Goal: Task Accomplishment & Management: Complete application form

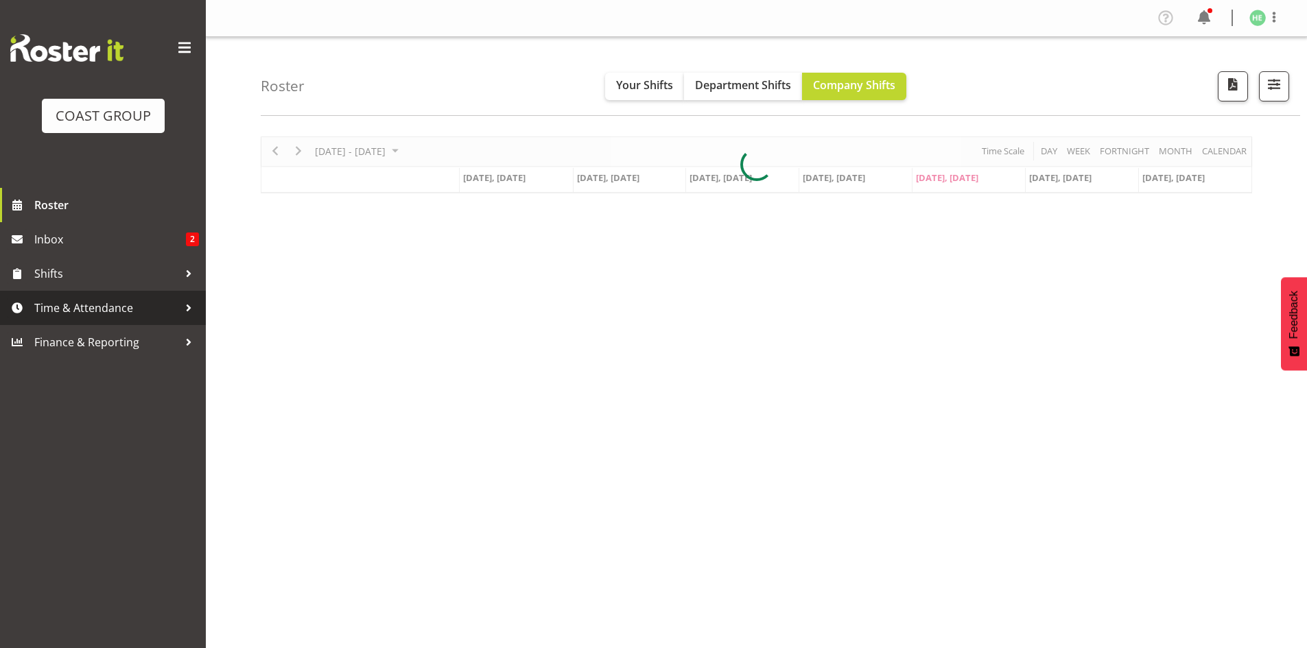
click at [165, 308] on span "Time & Attendance" at bounding box center [106, 308] width 144 height 21
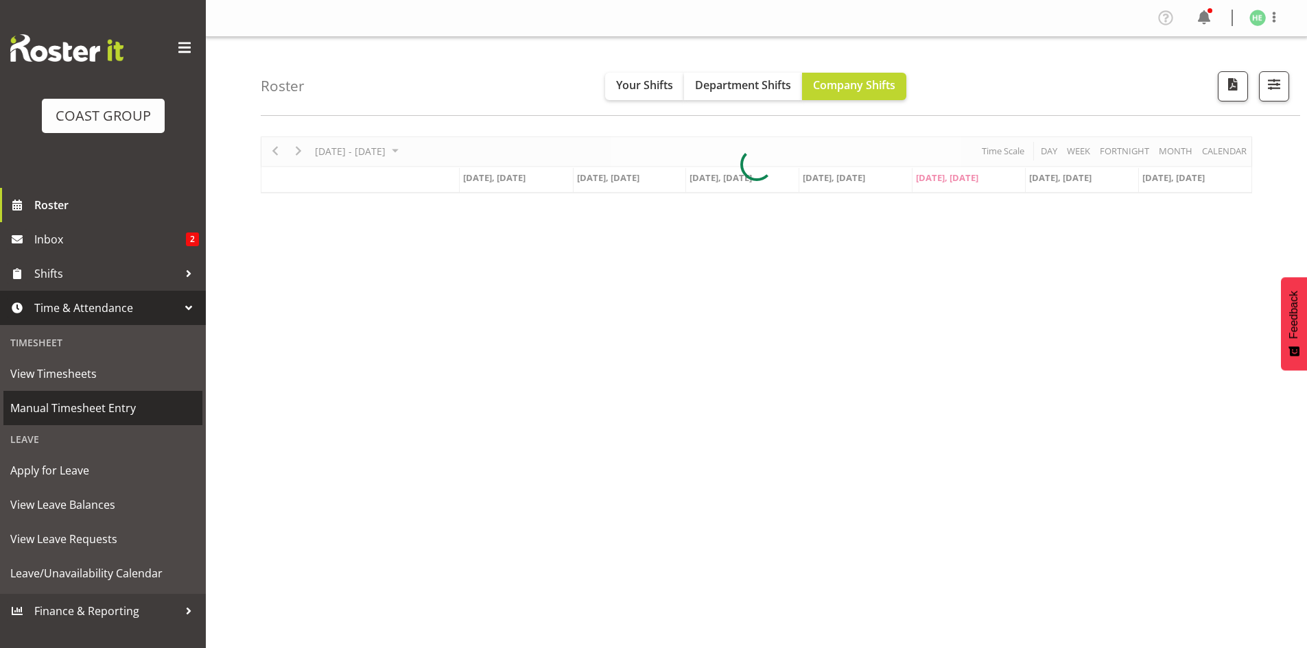
click at [139, 414] on span "Manual Timesheet Entry" at bounding box center [102, 408] width 185 height 21
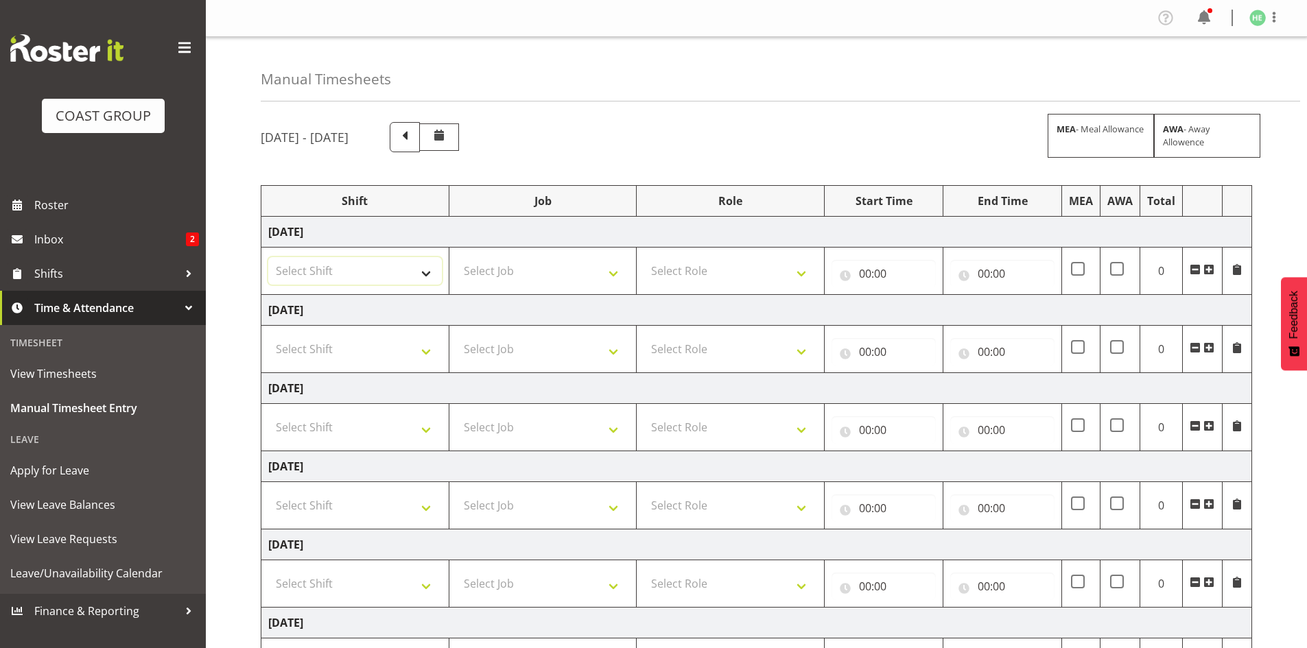
drag, startPoint x: 405, startPoint y: 268, endPoint x: 400, endPoint y: 283, distance: 16.7
click at [405, 268] on select "Select Shift EHS AKL SALES" at bounding box center [355, 270] width 174 height 27
select select "1327"
click at [268, 257] on select "Select Shift EHS AKL SALES" at bounding box center [355, 270] width 174 height 27
click at [517, 263] on select "Select Job 1 Carlton Events 1 [PERSON_NAME][GEOGRAPHIC_DATA] 1 [PERSON_NAME][GE…" at bounding box center [543, 270] width 174 height 27
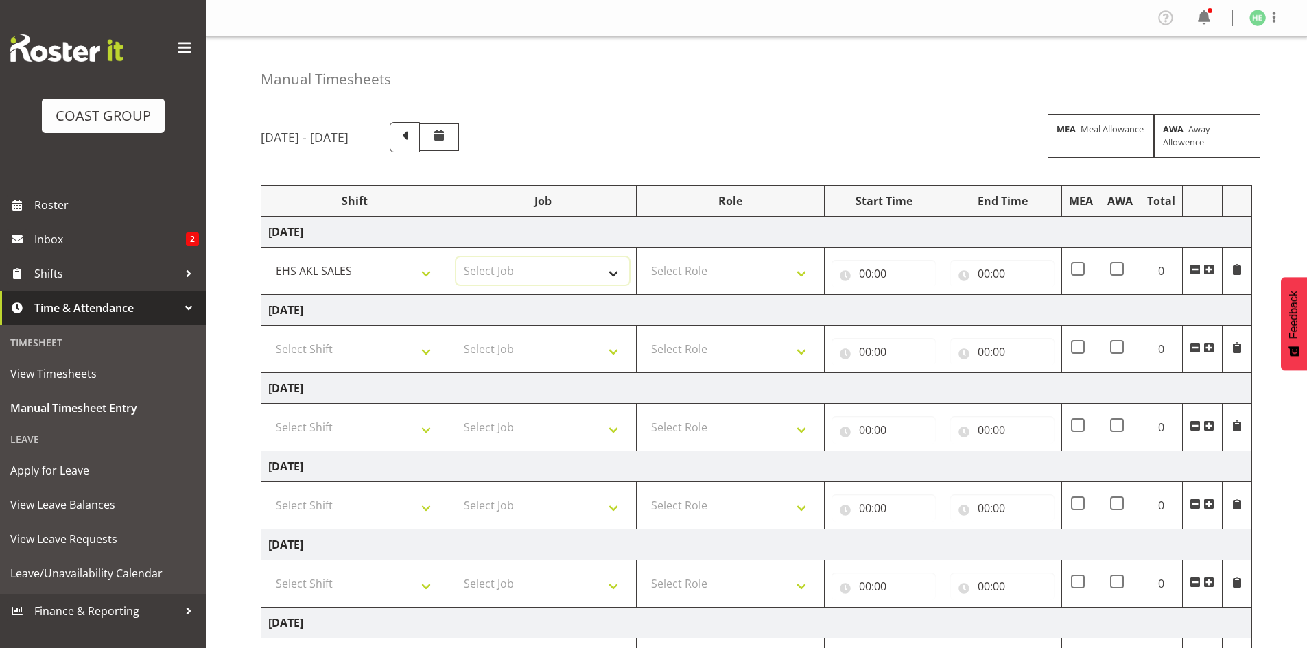
select select "69"
click at [456, 257] on select "Select Job 1 Carlton Events 1 [PERSON_NAME][GEOGRAPHIC_DATA] 1 [PERSON_NAME][GE…" at bounding box center [543, 270] width 174 height 27
drag, startPoint x: 707, startPoint y: 272, endPoint x: 715, endPoint y: 281, distance: 11.2
click at [707, 272] on select "Select Role ACCOUNT MANAGER Account Manager" at bounding box center [730, 270] width 174 height 27
select select "197"
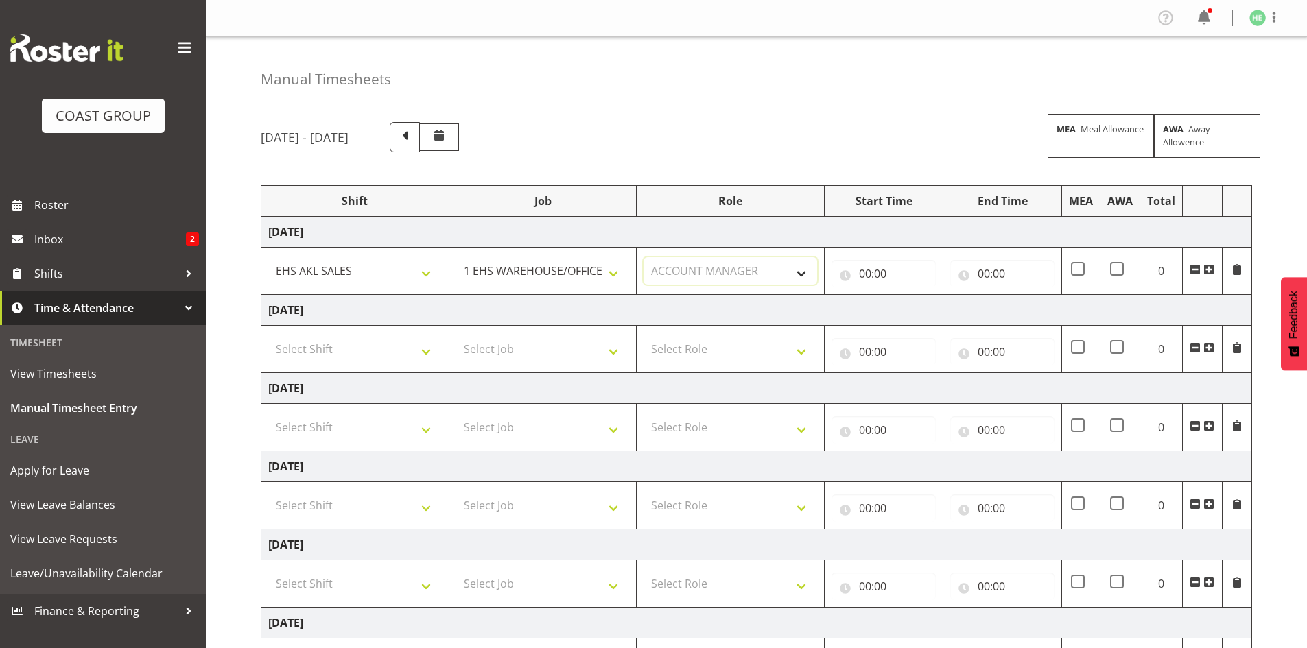
click at [643, 257] on select "Select Role ACCOUNT MANAGER Account Manager" at bounding box center [730, 270] width 174 height 27
click at [872, 270] on input "00:00" at bounding box center [883, 273] width 104 height 27
click at [919, 307] on select "00 01 02 03 04 05 06 07 08 09 10 11 12 13 14 15 16 17 18 19 20 21 22 23" at bounding box center [925, 309] width 31 height 27
select select "8"
click at [910, 296] on select "00 01 02 03 04 05 06 07 08 09 10 11 12 13 14 15 16 17 18 19 20 21 22 23" at bounding box center [925, 309] width 31 height 27
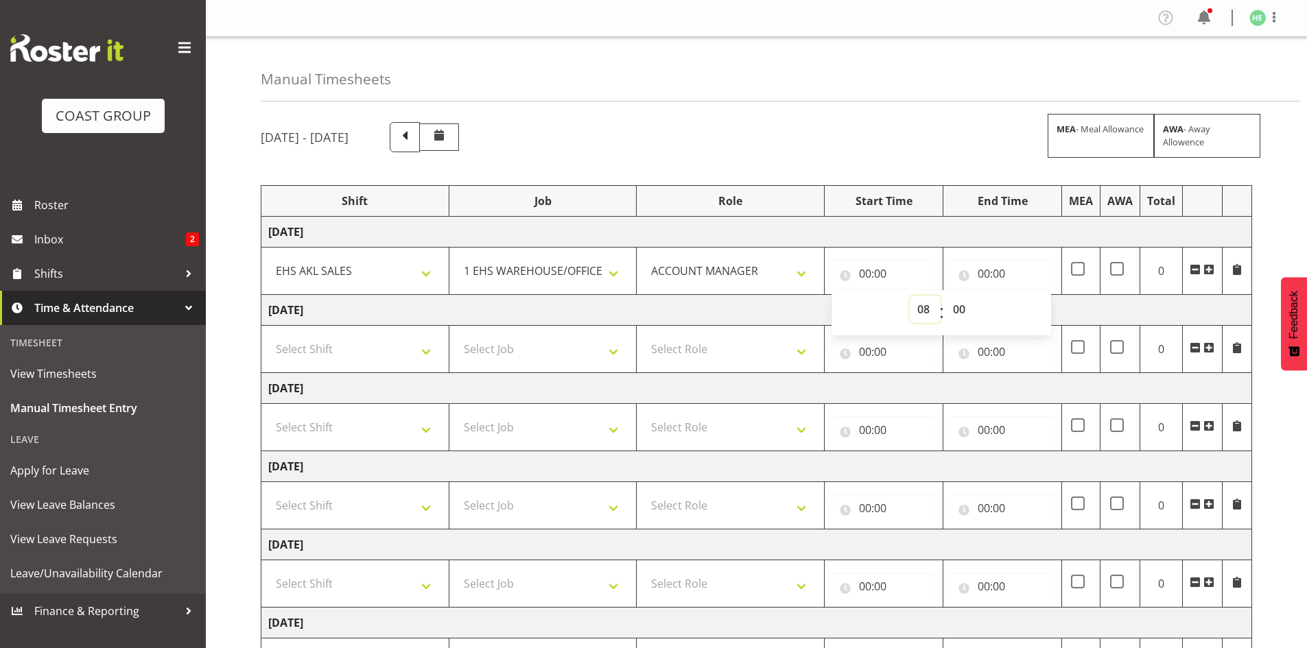
type input "08:00"
drag, startPoint x: 962, startPoint y: 309, endPoint x: 973, endPoint y: 312, distance: 12.0
click at [962, 309] on select "00 01 02 03 04 05 06 07 08 09 10 11 12 13 14 15 16 17 18 19 20 21 22 23 24 25 2…" at bounding box center [960, 309] width 31 height 27
select select "45"
click at [945, 296] on select "00 01 02 03 04 05 06 07 08 09 10 11 12 13 14 15 16 17 18 19 20 21 22 23 24 25 2…" at bounding box center [960, 309] width 31 height 27
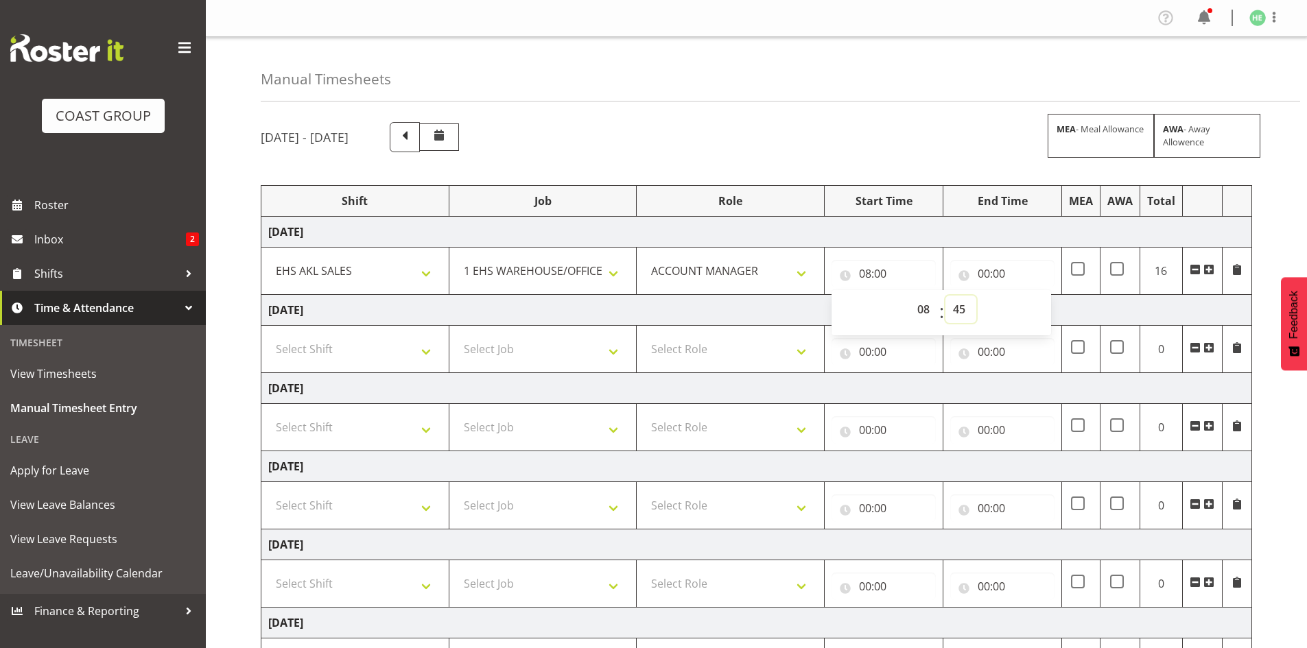
type input "08:45"
click at [991, 266] on input "00:00" at bounding box center [1002, 273] width 104 height 27
drag, startPoint x: 1045, startPoint y: 305, endPoint x: 1049, endPoint y: 297, distance: 8.9
click at [1045, 305] on select "00 01 02 03 04 05 06 07 08 09 10 11 12 13 14 15 16 17 18 19 20 21 22 23" at bounding box center [1043, 309] width 31 height 27
select select "14"
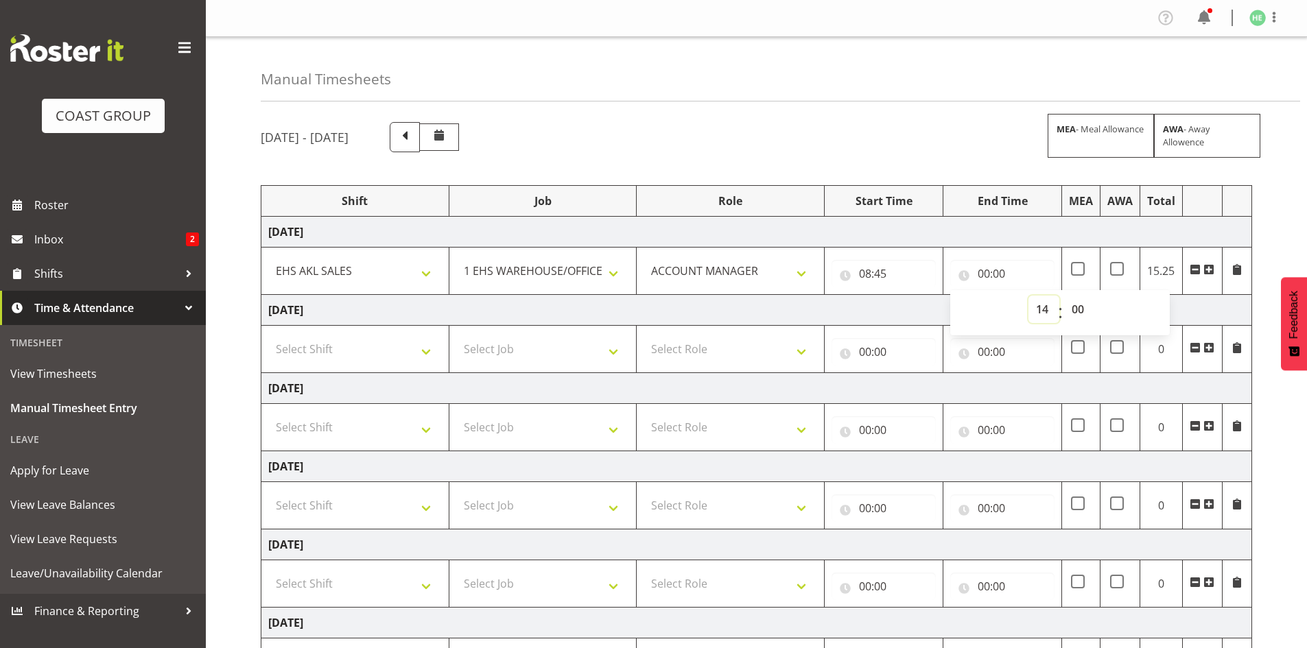
click at [1028, 296] on select "00 01 02 03 04 05 06 07 08 09 10 11 12 13 14 15 16 17 18 19 20 21 22 23" at bounding box center [1043, 309] width 31 height 27
type input "14:00"
click at [1075, 310] on select "00 01 02 03 04 05 06 07 08 09 10 11 12 13 14 15 16 17 18 19 20 21 22 23 24 25 2…" at bounding box center [1079, 309] width 31 height 27
select select "45"
click at [1064, 296] on select "00 01 02 03 04 05 06 07 08 09 10 11 12 13 14 15 16 17 18 19 20 21 22 23 24 25 2…" at bounding box center [1079, 309] width 31 height 27
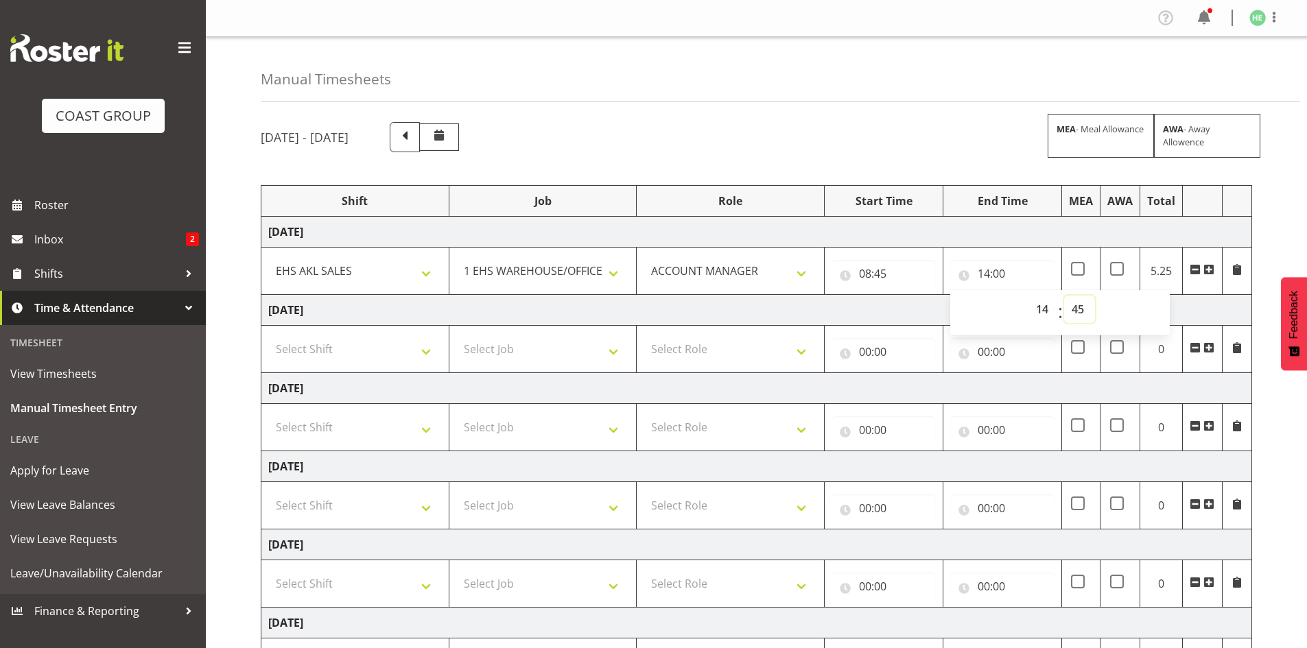
type input "14:45"
click at [376, 348] on select "Select Shift EHS AKL SALES" at bounding box center [355, 348] width 174 height 27
select select "1327"
click at [268, 335] on select "Select Shift EHS AKL SALES" at bounding box center [355, 348] width 174 height 27
click at [541, 357] on select "Select Job 1 Carlton Events 1 [PERSON_NAME][GEOGRAPHIC_DATA] 1 [PERSON_NAME][GE…" at bounding box center [543, 348] width 174 height 27
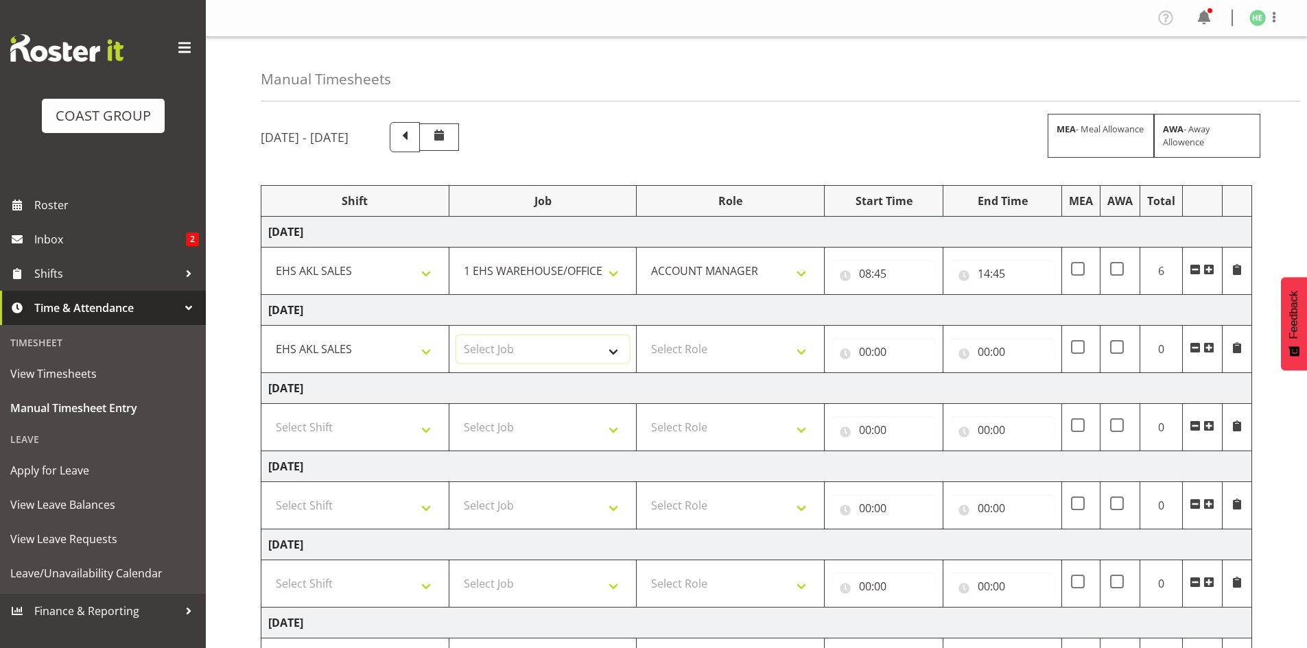
select select "69"
click at [456, 335] on select "Select Job 1 Carlton Events 1 [PERSON_NAME][GEOGRAPHIC_DATA] 1 [PERSON_NAME][GE…" at bounding box center [543, 348] width 174 height 27
drag, startPoint x: 698, startPoint y: 355, endPoint x: 704, endPoint y: 359, distance: 8.0
click at [698, 355] on select "Select Role ACCOUNT MANAGER Account Manager" at bounding box center [730, 348] width 174 height 27
select select "197"
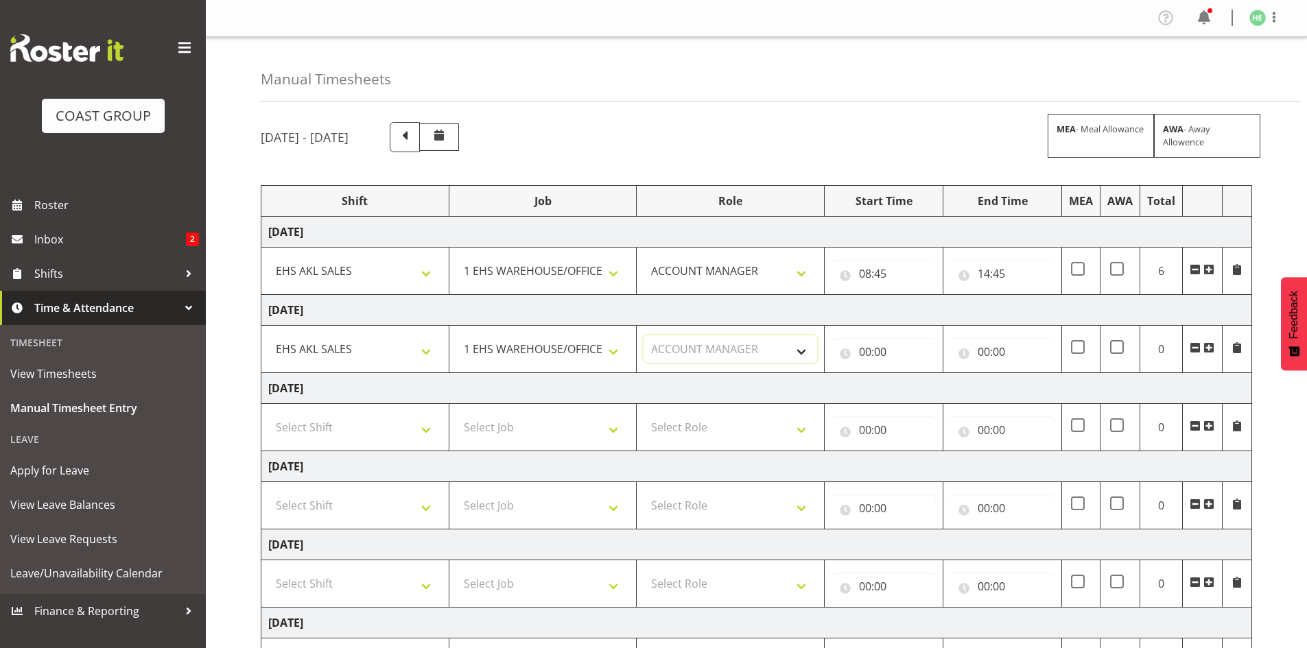
click at [643, 335] on select "Select Role ACCOUNT MANAGER Account Manager" at bounding box center [730, 348] width 174 height 27
click at [881, 350] on input "00:00" at bounding box center [883, 351] width 104 height 27
click at [924, 383] on select "00 01 02 03 04 05 06 07 08 09 10 11 12 13 14 15 16 17 18 19 20 21 22 23" at bounding box center [925, 387] width 31 height 27
select select "8"
click at [910, 374] on select "00 01 02 03 04 05 06 07 08 09 10 11 12 13 14 15 16 17 18 19 20 21 22 23" at bounding box center [925, 387] width 31 height 27
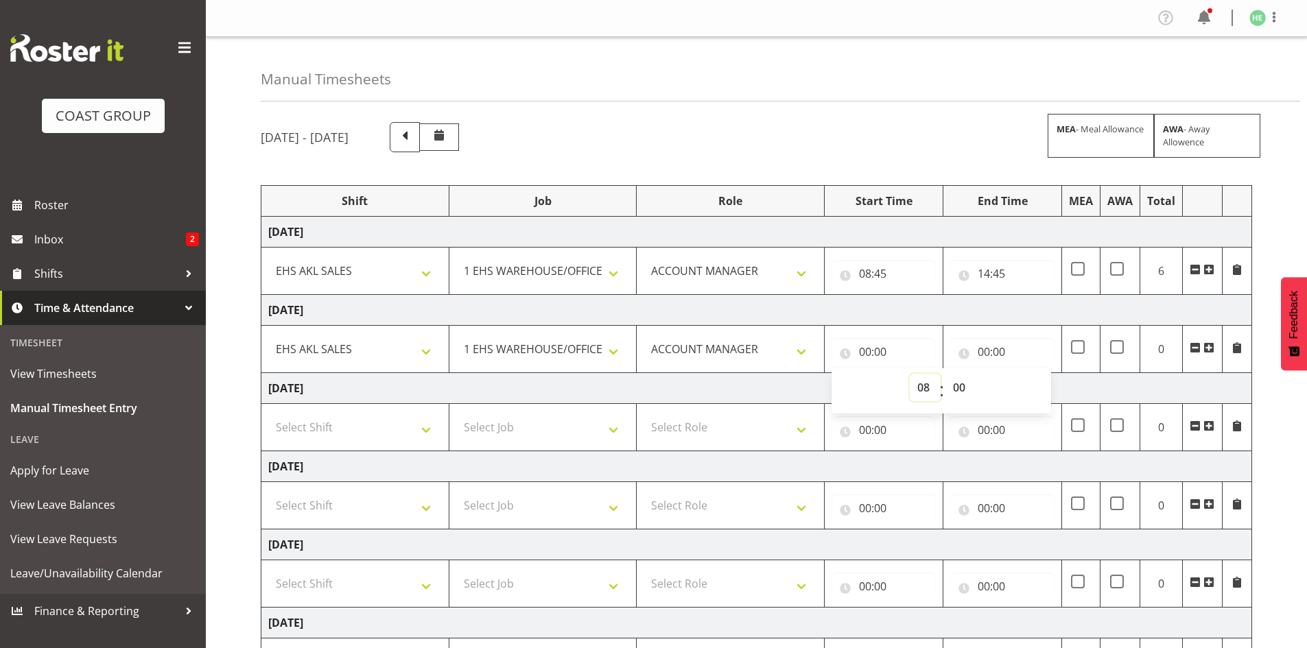
type input "08:00"
click at [959, 388] on select "00 01 02 03 04 05 06 07 08 09 10 11 12 13 14 15 16 17 18 19 20 21 22 23 24 25 2…" at bounding box center [960, 387] width 31 height 27
select select "15"
click at [945, 374] on select "00 01 02 03 04 05 06 07 08 09 10 11 12 13 14 15 16 17 18 19 20 21 22 23 24 25 2…" at bounding box center [960, 387] width 31 height 27
type input "08:15"
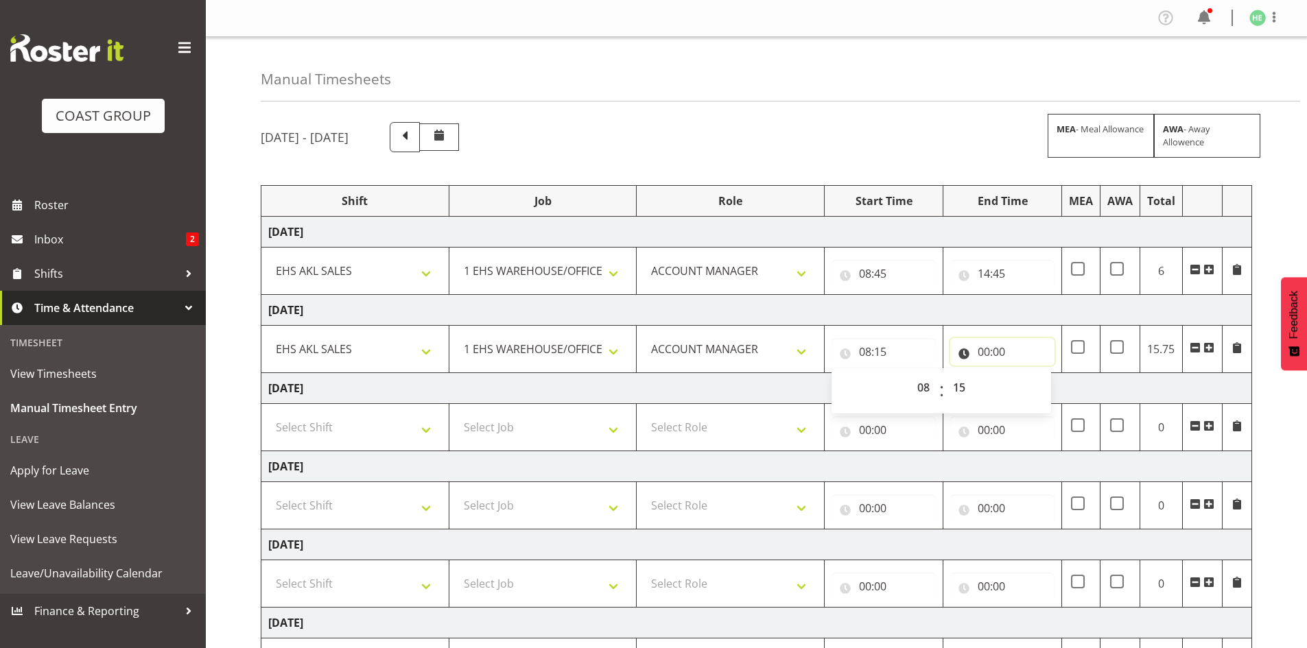
drag, startPoint x: 991, startPoint y: 346, endPoint x: 1019, endPoint y: 374, distance: 39.8
click at [991, 346] on input "00:00" at bounding box center [1002, 351] width 104 height 27
drag, startPoint x: 1042, startPoint y: 392, endPoint x: 1065, endPoint y: 294, distance: 101.3
click at [1043, 393] on select "00 01 02 03 04 05 06 07 08 09 10 11 12 13 14 15 16 17 18 19 20 21 22 23" at bounding box center [1043, 387] width 31 height 27
select select "16"
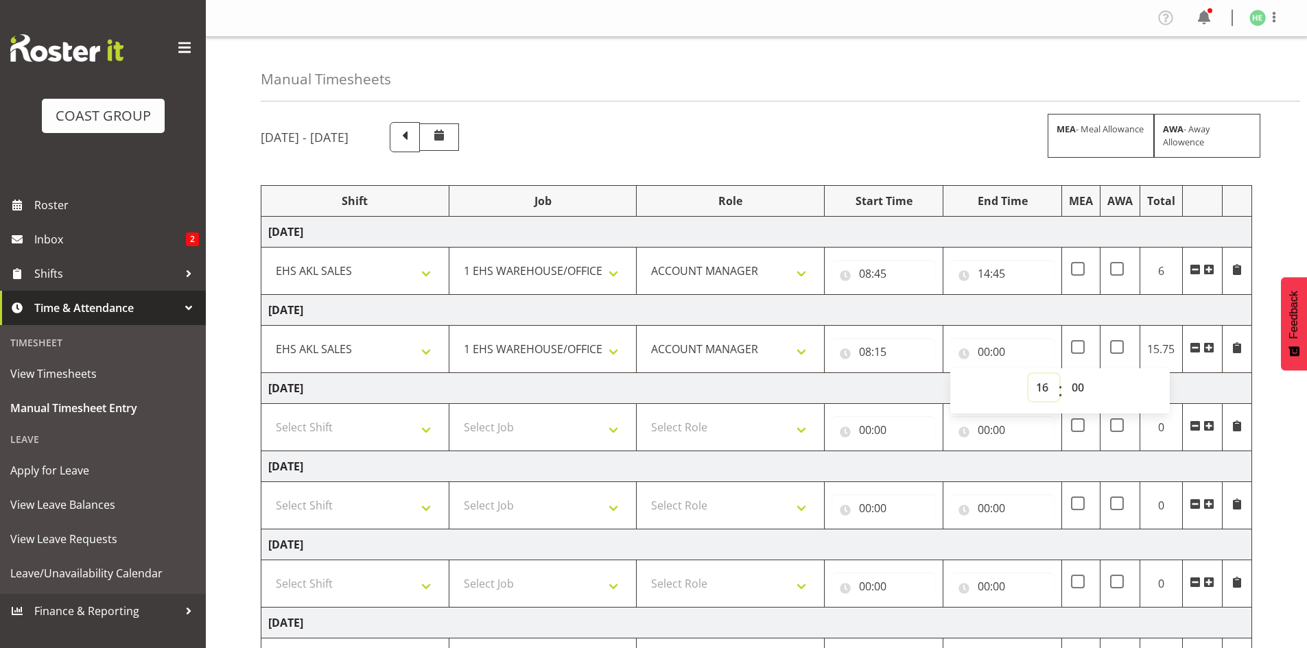
click at [1028, 374] on select "00 01 02 03 04 05 06 07 08 09 10 11 12 13 14 15 16 17 18 19 20 21 22 23" at bounding box center [1043, 387] width 31 height 27
type input "16:00"
click at [376, 427] on select "Select Shift EHS AKL SALES" at bounding box center [355, 427] width 174 height 27
select select "1327"
click at [268, 414] on select "Select Shift EHS AKL SALES" at bounding box center [355, 427] width 174 height 27
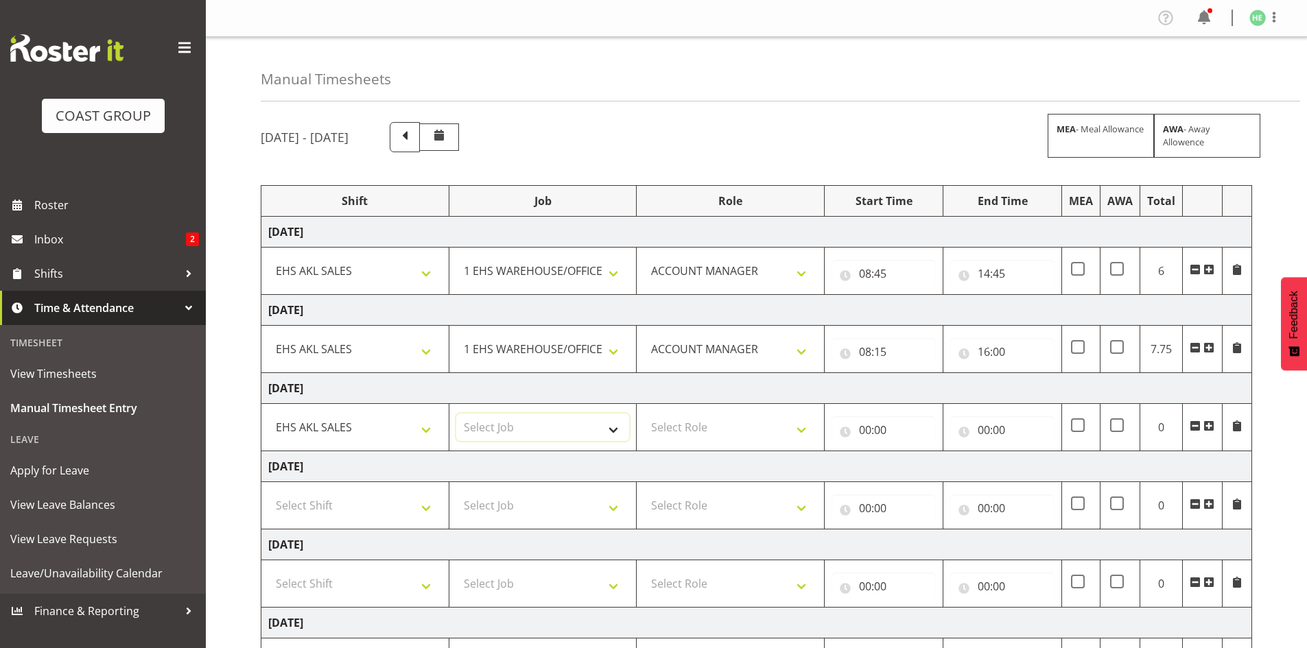
click at [523, 421] on select "Select Job 1 Carlton Events 1 [PERSON_NAME][GEOGRAPHIC_DATA] 1 [PERSON_NAME][GE…" at bounding box center [543, 427] width 174 height 27
select select "69"
click at [456, 414] on select "Select Job 1 Carlton Events 1 [PERSON_NAME][GEOGRAPHIC_DATA] 1 [PERSON_NAME][GE…" at bounding box center [543, 427] width 174 height 27
drag, startPoint x: 696, startPoint y: 431, endPoint x: 709, endPoint y: 436, distance: 14.1
click at [696, 431] on select "Select Role ACCOUNT MANAGER Account Manager" at bounding box center [730, 427] width 174 height 27
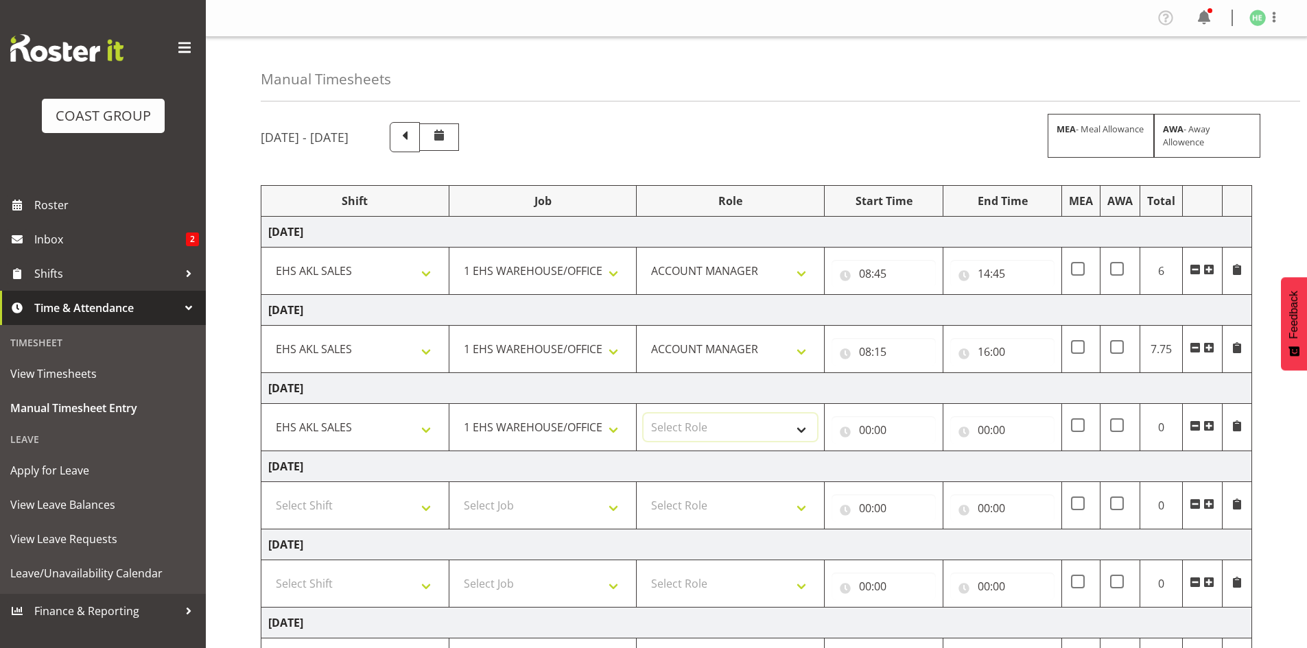
select select "197"
click at [643, 414] on select "Select Role ACCOUNT MANAGER Account Manager" at bounding box center [730, 427] width 174 height 27
click at [863, 424] on input "00:00" at bounding box center [883, 429] width 104 height 27
click at [916, 464] on select "00 01 02 03 04 05 06 07 08 09 10 11 12 13 14 15 16 17 18 19 20 21 22 23" at bounding box center [925, 465] width 31 height 27
select select "8"
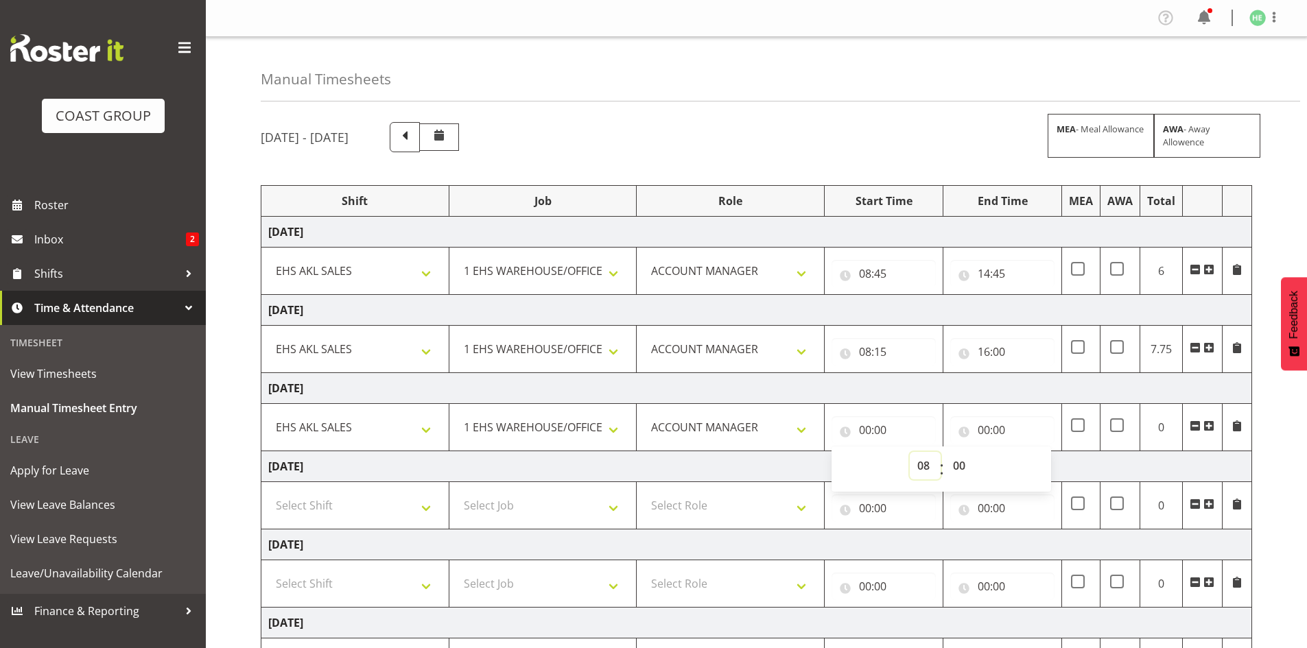
click at [910, 452] on select "00 01 02 03 04 05 06 07 08 09 10 11 12 13 14 15 16 17 18 19 20 21 22 23" at bounding box center [925, 465] width 31 height 27
type input "08:00"
drag, startPoint x: 967, startPoint y: 467, endPoint x: 972, endPoint y: 459, distance: 9.5
click at [967, 467] on select "00 01 02 03 04 05 06 07 08 09 10 11 12 13 14 15 16 17 18 19 20 21 22 23 24 25 2…" at bounding box center [960, 465] width 31 height 27
select select "45"
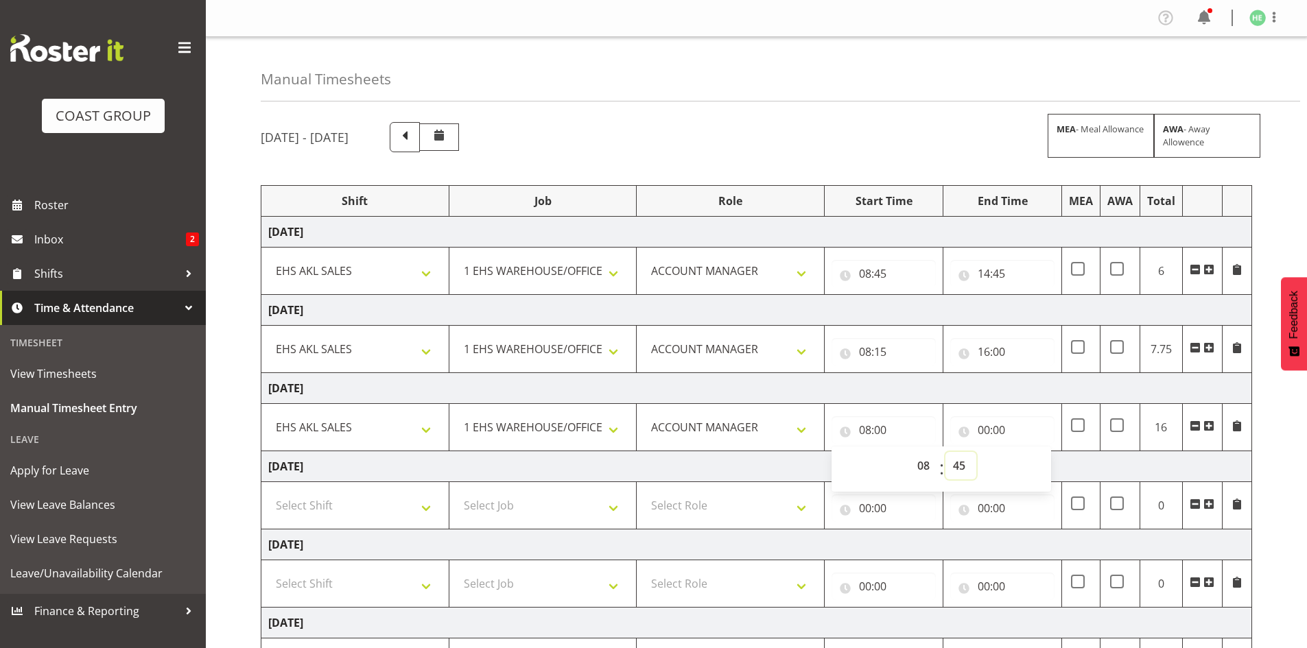
click at [945, 452] on select "00 01 02 03 04 05 06 07 08 09 10 11 12 13 14 15 16 17 18 19 20 21 22 23 24 25 2…" at bounding box center [960, 465] width 31 height 27
type input "08:45"
click at [984, 436] on input "00:00" at bounding box center [1002, 429] width 104 height 27
click at [1037, 466] on select "00 01 02 03 04 05 06 07 08 09 10 11 12 13 14 15 16 17 18 19 20 21 22 23" at bounding box center [1043, 465] width 31 height 27
select select "14"
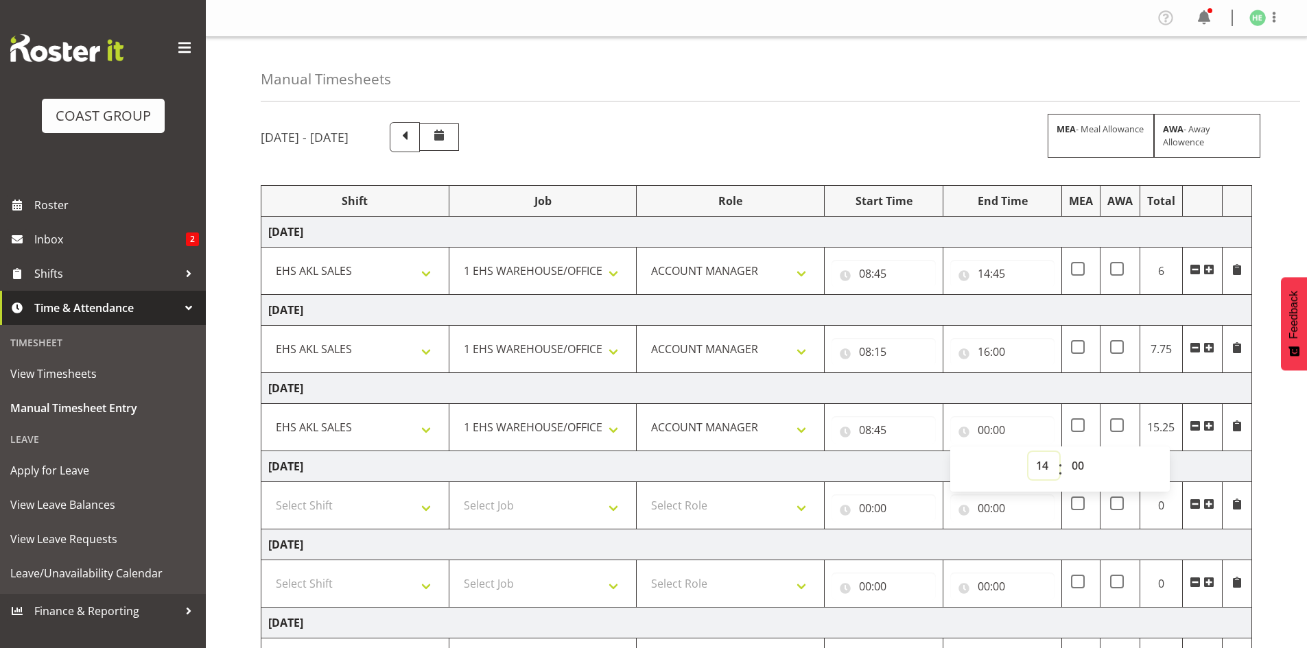
click at [1028, 452] on select "00 01 02 03 04 05 06 07 08 09 10 11 12 13 14 15 16 17 18 19 20 21 22 23" at bounding box center [1043, 465] width 31 height 27
type input "14:00"
click at [1081, 462] on select "00 01 02 03 04 05 06 07 08 09 10 11 12 13 14 15 16 17 18 19 20 21 22 23 24 25 2…" at bounding box center [1079, 465] width 31 height 27
select select "45"
click at [1064, 452] on select "00 01 02 03 04 05 06 07 08 09 10 11 12 13 14 15 16 17 18 19 20 21 22 23 24 25 2…" at bounding box center [1079, 465] width 31 height 27
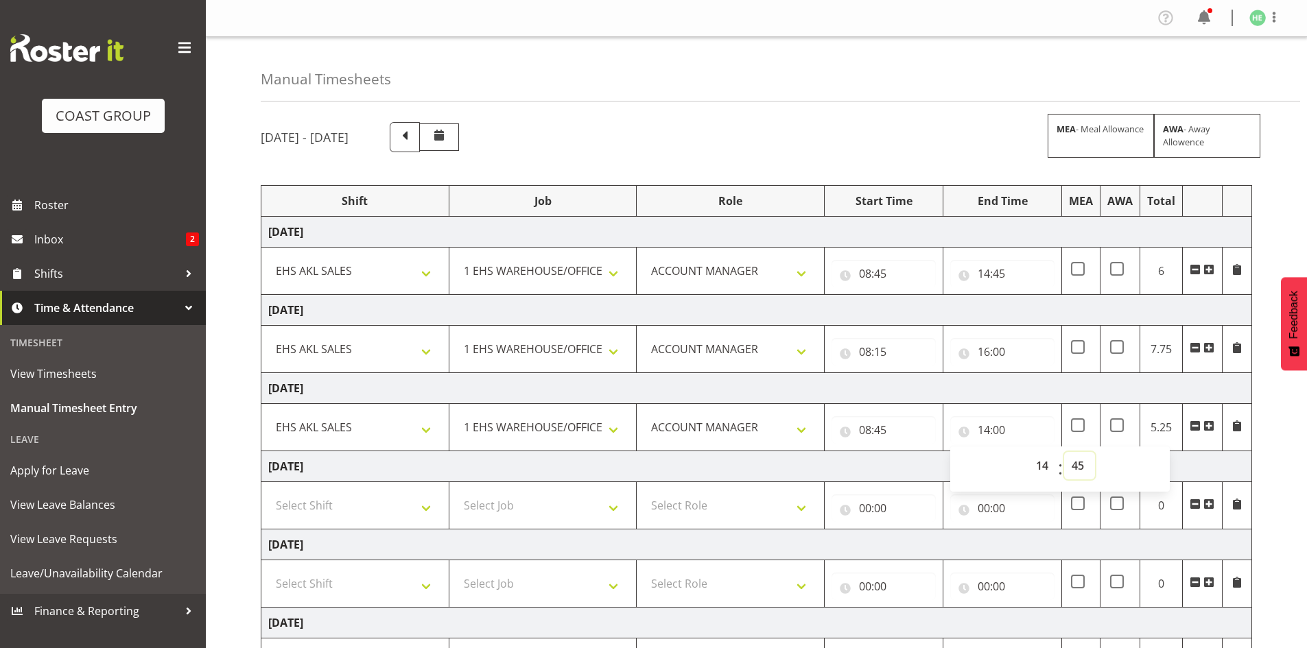
type input "14:45"
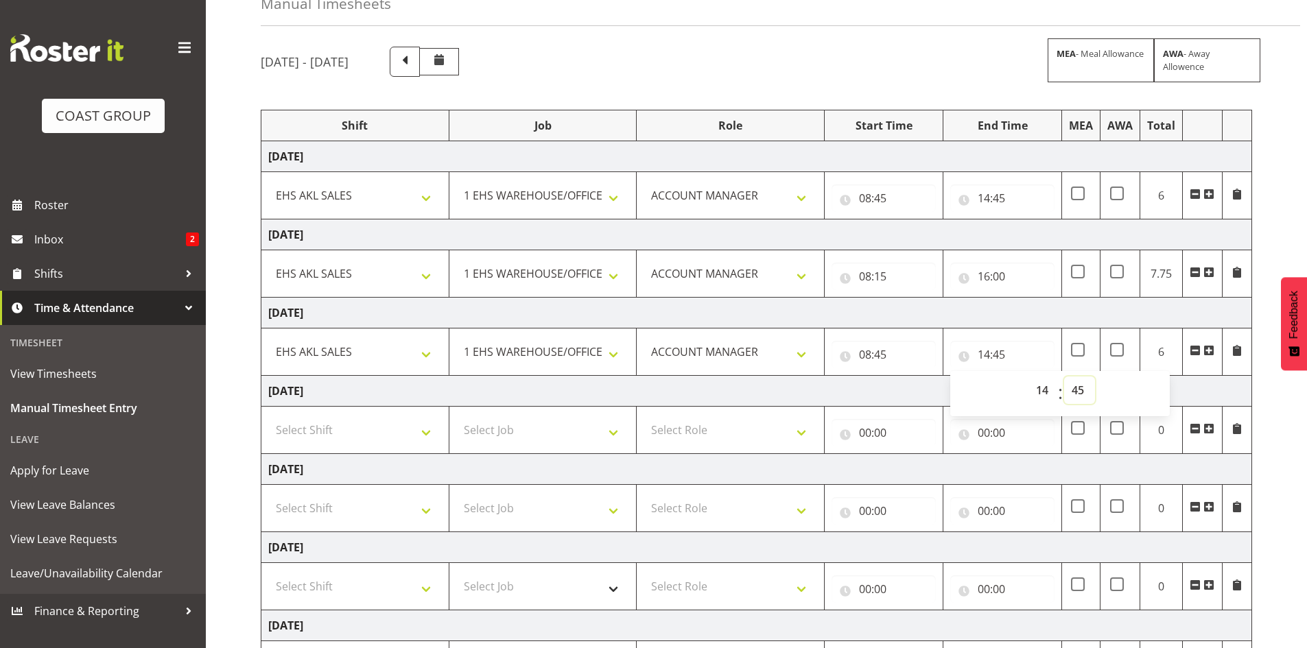
scroll to position [203, 0]
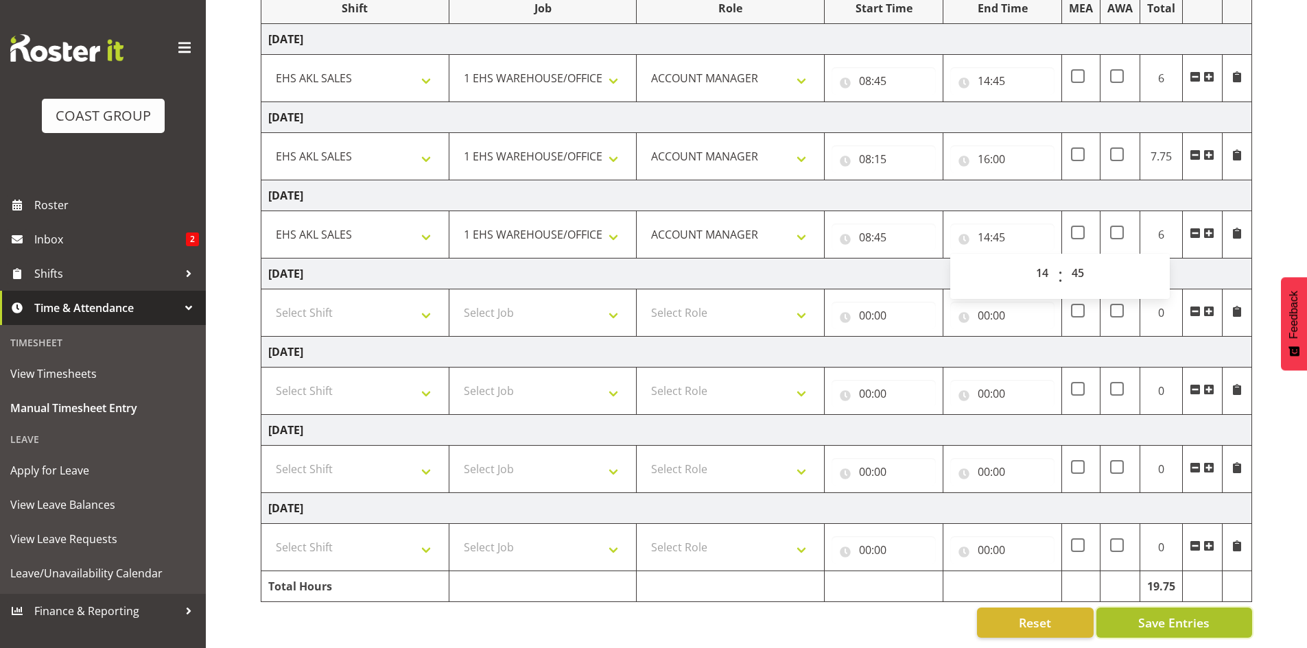
click at [1153, 614] on span "Save Entries" at bounding box center [1173, 623] width 71 height 18
click at [401, 462] on select "Select Shift EHS AKL SALES" at bounding box center [355, 468] width 174 height 27
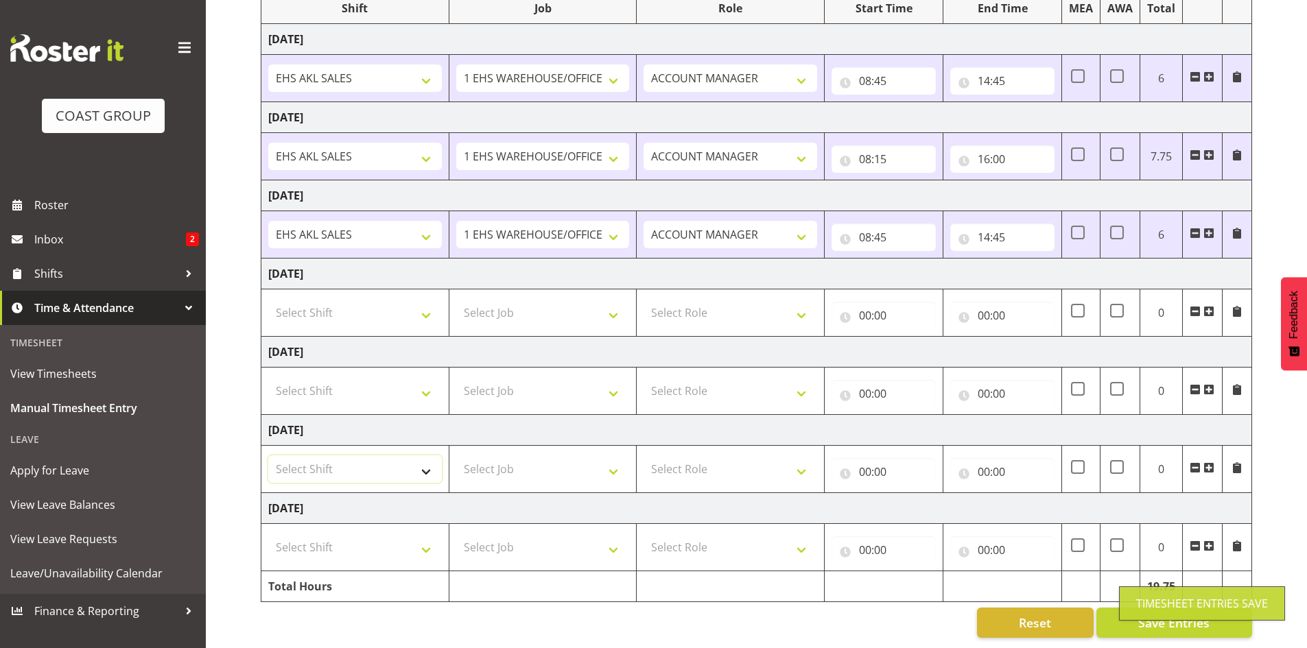
select select "1327"
click at [268, 455] on select "Select Shift EHS AKL SALES" at bounding box center [355, 468] width 174 height 27
click at [574, 464] on select "Select Job 1 Carlton Events 1 [PERSON_NAME][GEOGRAPHIC_DATA] 1 [PERSON_NAME][GE…" at bounding box center [543, 468] width 174 height 27
select select "69"
click at [456, 455] on select "Select Job 1 Carlton Events 1 [PERSON_NAME][GEOGRAPHIC_DATA] 1 [PERSON_NAME][GE…" at bounding box center [543, 468] width 174 height 27
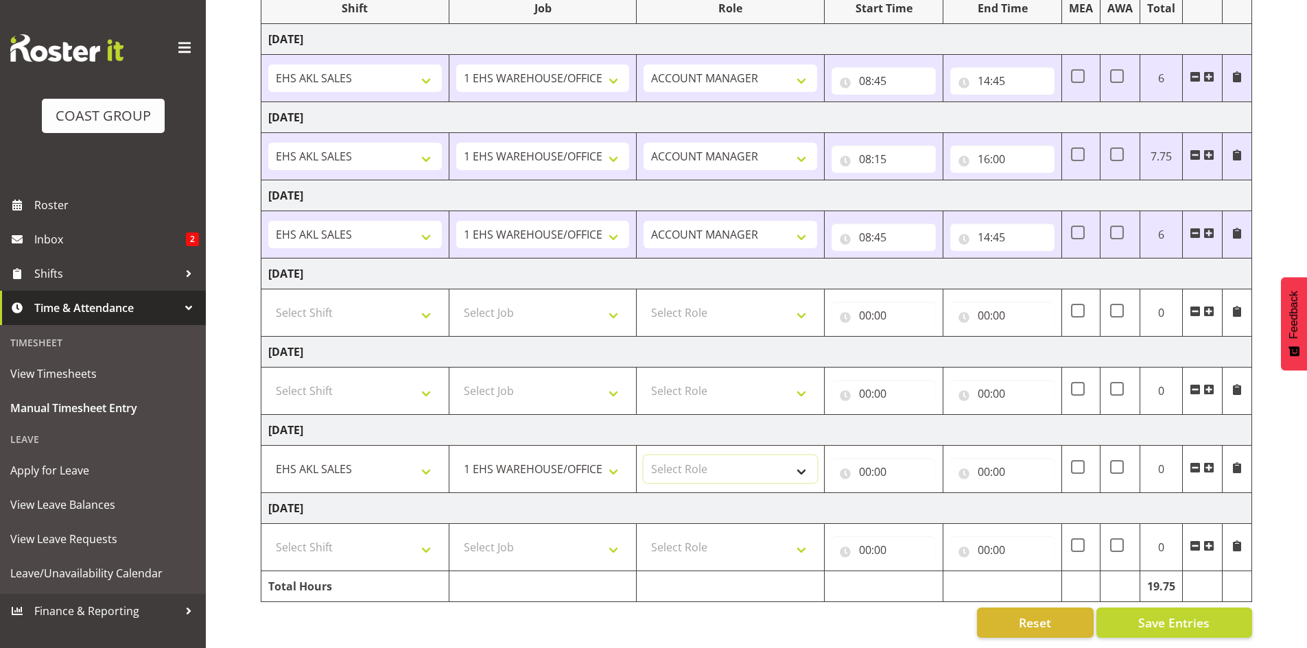
click at [753, 464] on select "Select Role ACCOUNT MANAGER Account Manager" at bounding box center [730, 468] width 174 height 27
select select "197"
click at [643, 455] on select "Select Role ACCOUNT MANAGER Account Manager" at bounding box center [730, 468] width 174 height 27
click at [868, 458] on input "00:00" at bounding box center [883, 471] width 104 height 27
click at [925, 494] on select "00 01 02 03 04 05 06 07 08 09 10 11 12 13 14 15 16 17 18 19 20 21 22 23" at bounding box center [925, 507] width 31 height 27
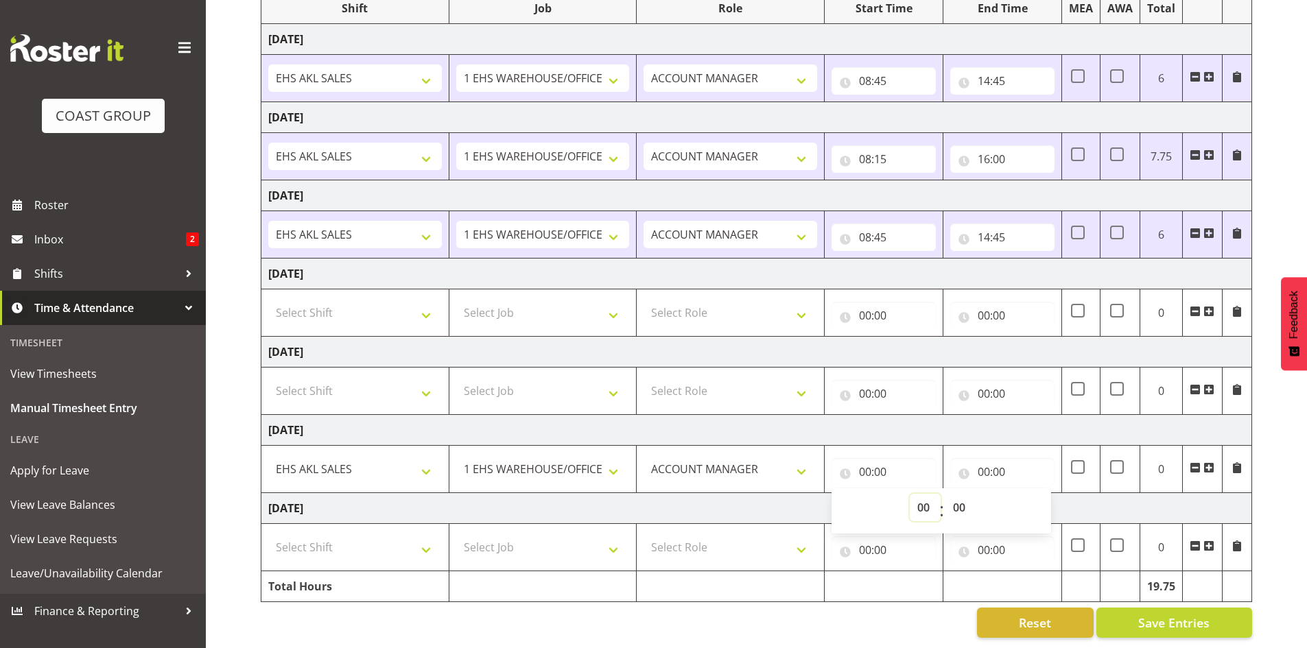
select select "8"
click at [910, 494] on select "00 01 02 03 04 05 06 07 08 09 10 11 12 13 14 15 16 17 18 19 20 21 22 23" at bounding box center [925, 507] width 31 height 27
type input "08:00"
click at [960, 495] on select "00 01 02 03 04 05 06 07 08 09 10 11 12 13 14 15 16 17 18 19 20 21 22 23 24 25 2…" at bounding box center [960, 507] width 31 height 27
select select "15"
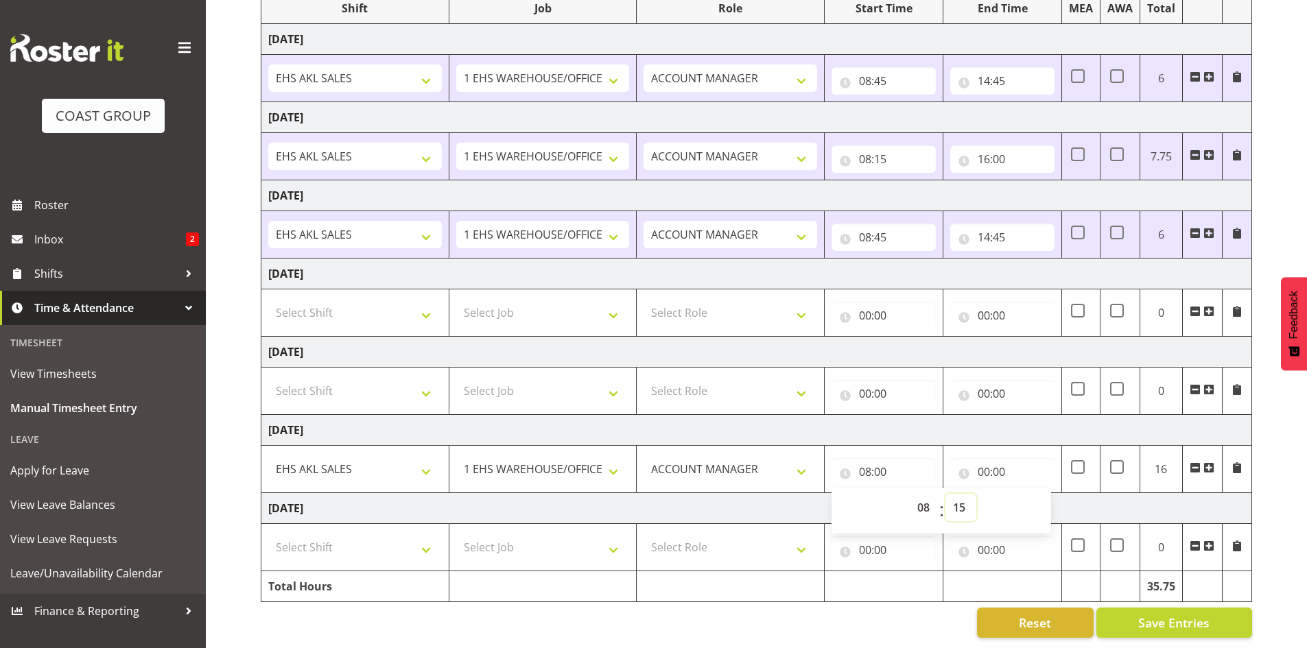
click at [945, 494] on select "00 01 02 03 04 05 06 07 08 09 10 11 12 13 14 15 16 17 18 19 20 21 22 23 24 25 2…" at bounding box center [960, 507] width 31 height 27
type input "08:15"
click at [989, 464] on input "00:00" at bounding box center [1002, 471] width 104 height 27
click at [1044, 495] on select "00 01 02 03 04 05 06 07 08 09 10 11 12 13 14 15 16 17 18 19 20 21 22 23" at bounding box center [1043, 507] width 31 height 27
select select "16"
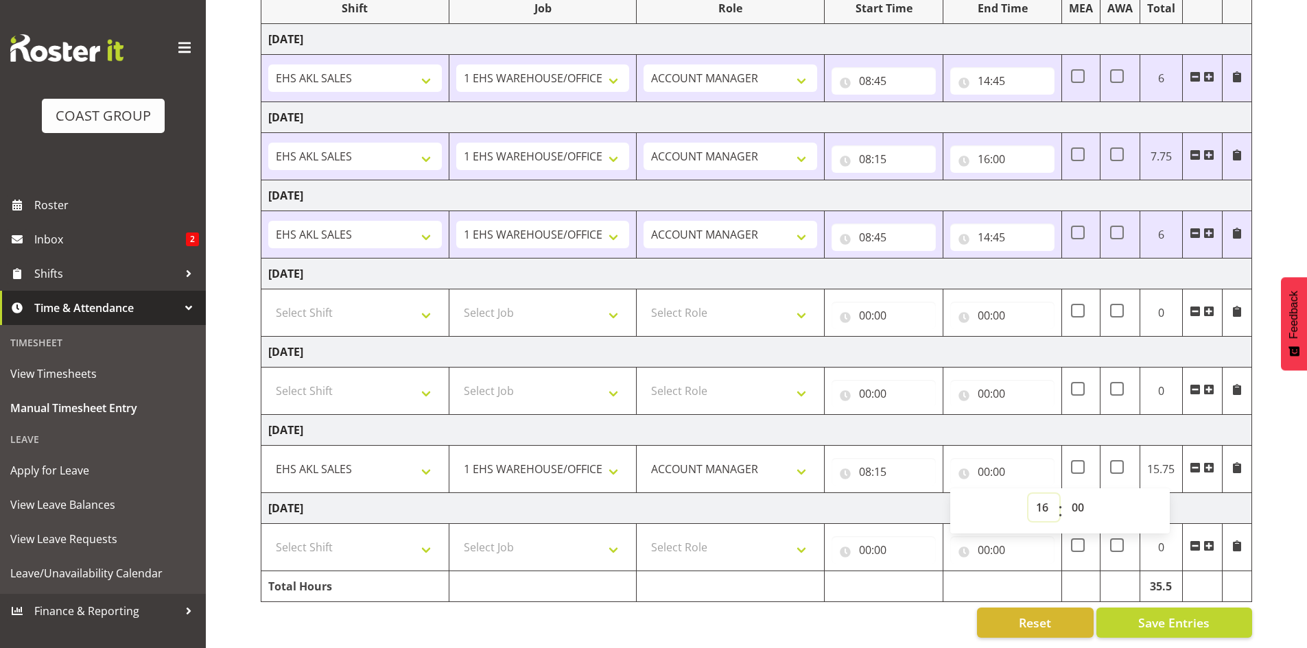
click at [1028, 494] on select "00 01 02 03 04 05 06 07 08 09 10 11 12 13 14 15 16 17 18 19 20 21 22 23" at bounding box center [1043, 507] width 31 height 27
type input "16:00"
click at [383, 546] on select "Select Shift EHS AKL SALES" at bounding box center [355, 547] width 174 height 27
select select "1327"
click at [268, 534] on select "Select Shift EHS AKL SALES" at bounding box center [355, 547] width 174 height 27
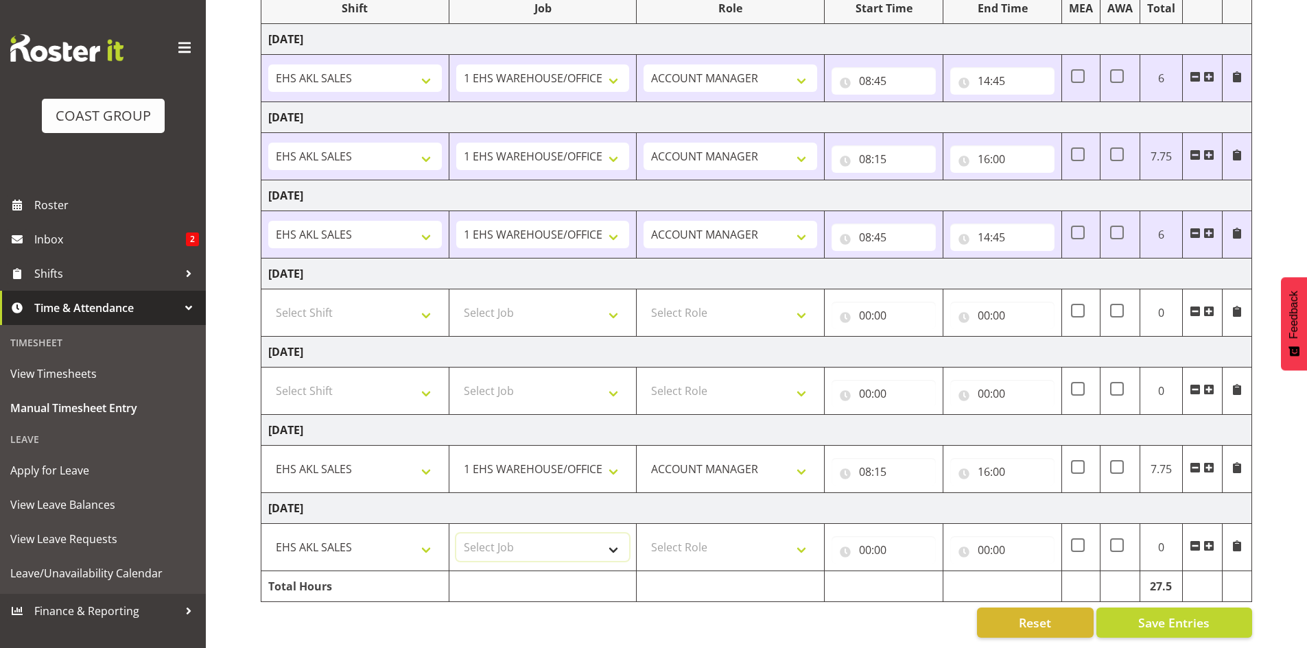
click at [511, 538] on select "Select Job 1 Carlton Events 1 [PERSON_NAME][GEOGRAPHIC_DATA] 1 [PERSON_NAME][GE…" at bounding box center [543, 547] width 174 height 27
select select "69"
click at [456, 534] on select "Select Job 1 Carlton Events 1 [PERSON_NAME][GEOGRAPHIC_DATA] 1 [PERSON_NAME][GE…" at bounding box center [543, 547] width 174 height 27
click at [721, 545] on select "Select Role ACCOUNT MANAGER Account Manager" at bounding box center [730, 547] width 174 height 27
select select "197"
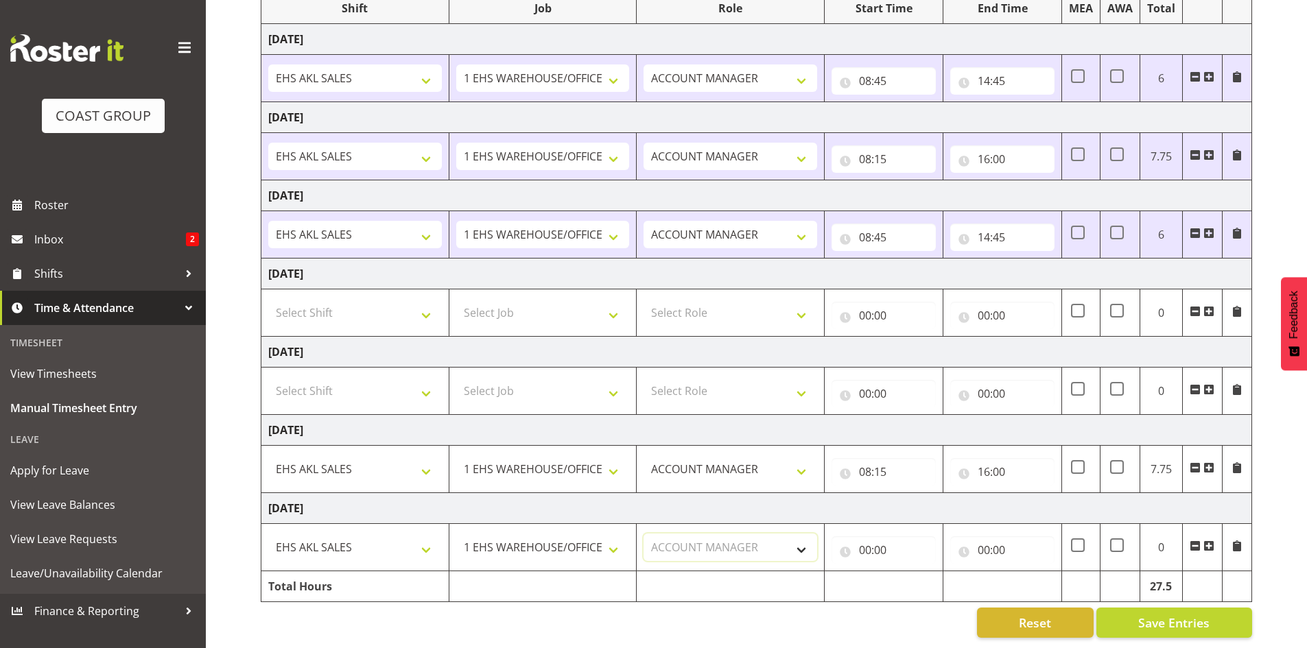
click at [643, 534] on select "Select Role ACCOUNT MANAGER Account Manager" at bounding box center [730, 547] width 174 height 27
click at [877, 538] on input "00:00" at bounding box center [883, 549] width 104 height 27
click at [923, 572] on select "00 01 02 03 04 05 06 07 08 09 10 11 12 13 14 15 16 17 18 19 20 21 22 23" at bounding box center [925, 585] width 31 height 27
select select "8"
click at [910, 572] on select "00 01 02 03 04 05 06 07 08 09 10 11 12 13 14 15 16 17 18 19 20 21 22 23" at bounding box center [925, 585] width 31 height 27
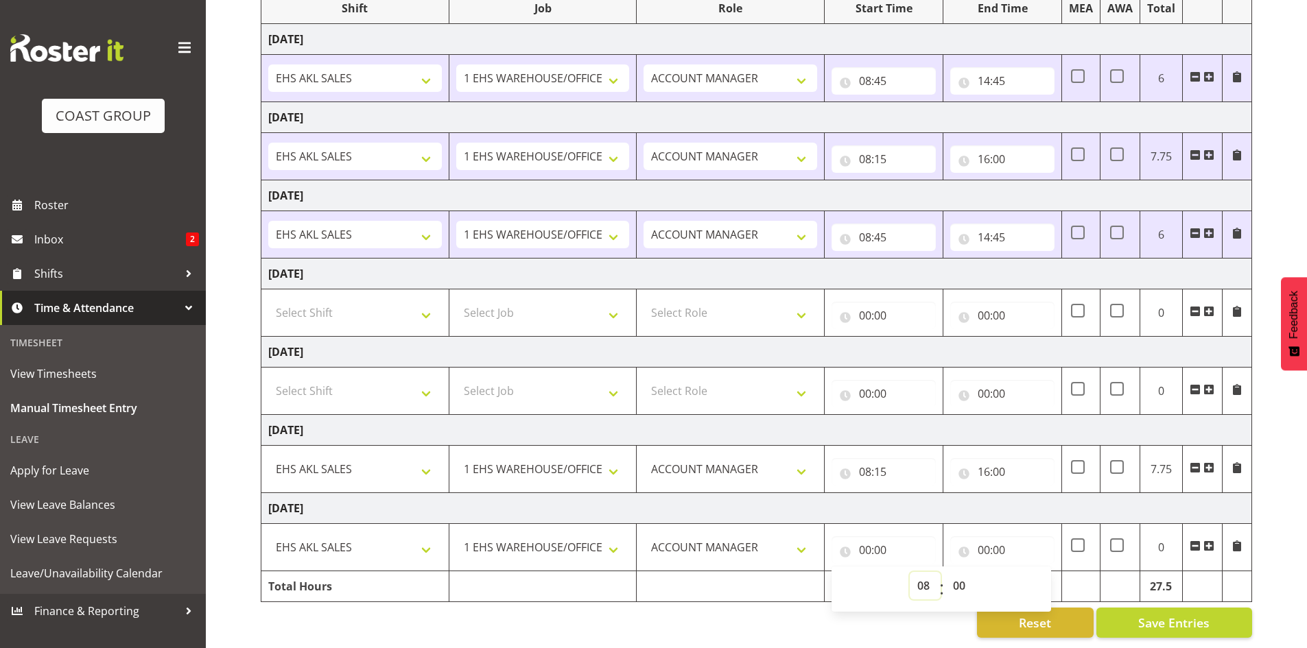
type input "08:00"
click at [959, 577] on select "00 01 02 03 04 05 06 07 08 09 10 11 12 13 14 15 16 17 18 19 20 21 22 23 24 25 2…" at bounding box center [960, 585] width 31 height 27
select select "15"
click at [945, 572] on select "00 01 02 03 04 05 06 07 08 09 10 11 12 13 14 15 16 17 18 19 20 21 22 23 24 25 2…" at bounding box center [960, 585] width 31 height 27
type input "08:15"
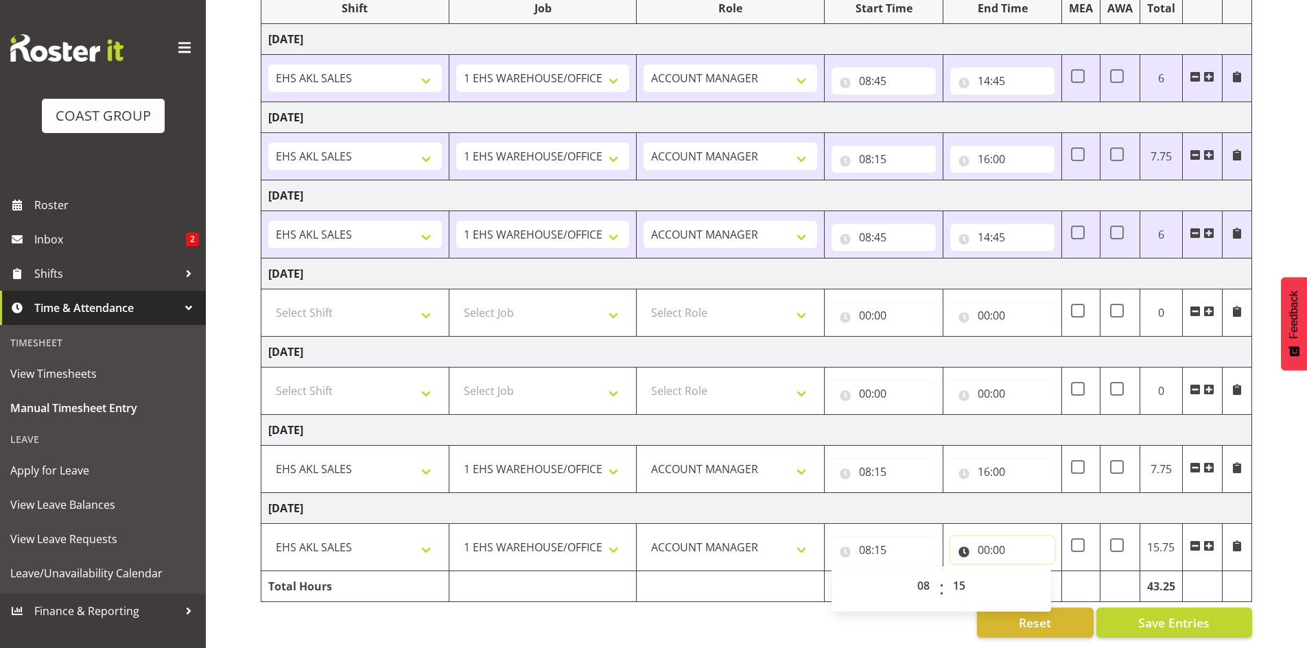
click at [985, 538] on input "00:00" at bounding box center [1002, 549] width 104 height 27
drag, startPoint x: 1037, startPoint y: 574, endPoint x: 1041, endPoint y: 564, distance: 10.8
click at [1037, 574] on select "00 01 02 03 04 05 06 07 08 09 10 11 12 13 14 15 16 17 18 19 20 21 22 23" at bounding box center [1043, 585] width 31 height 27
select select "16"
click at [1028, 572] on select "00 01 02 03 04 05 06 07 08 09 10 11 12 13 14 15 16 17 18 19 20 21 22 23" at bounding box center [1043, 585] width 31 height 27
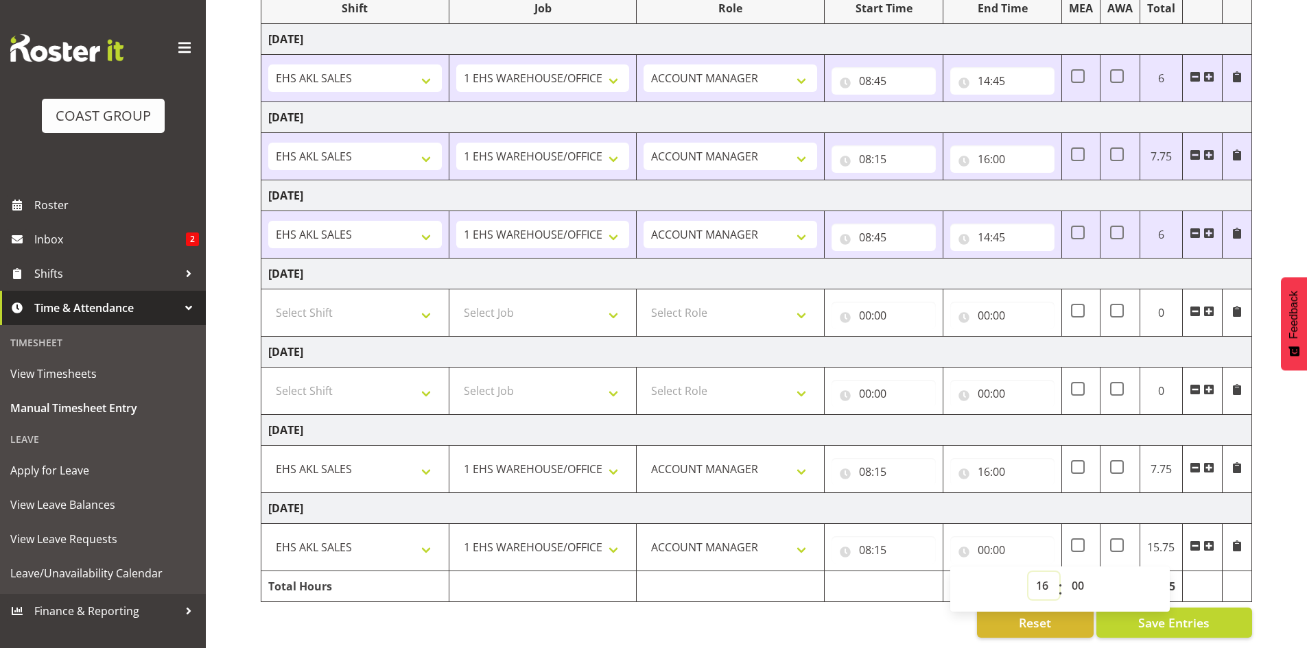
type input "16:00"
click at [933, 571] on td at bounding box center [884, 586] width 119 height 31
click at [1170, 614] on span "Save Entries" at bounding box center [1173, 623] width 71 height 18
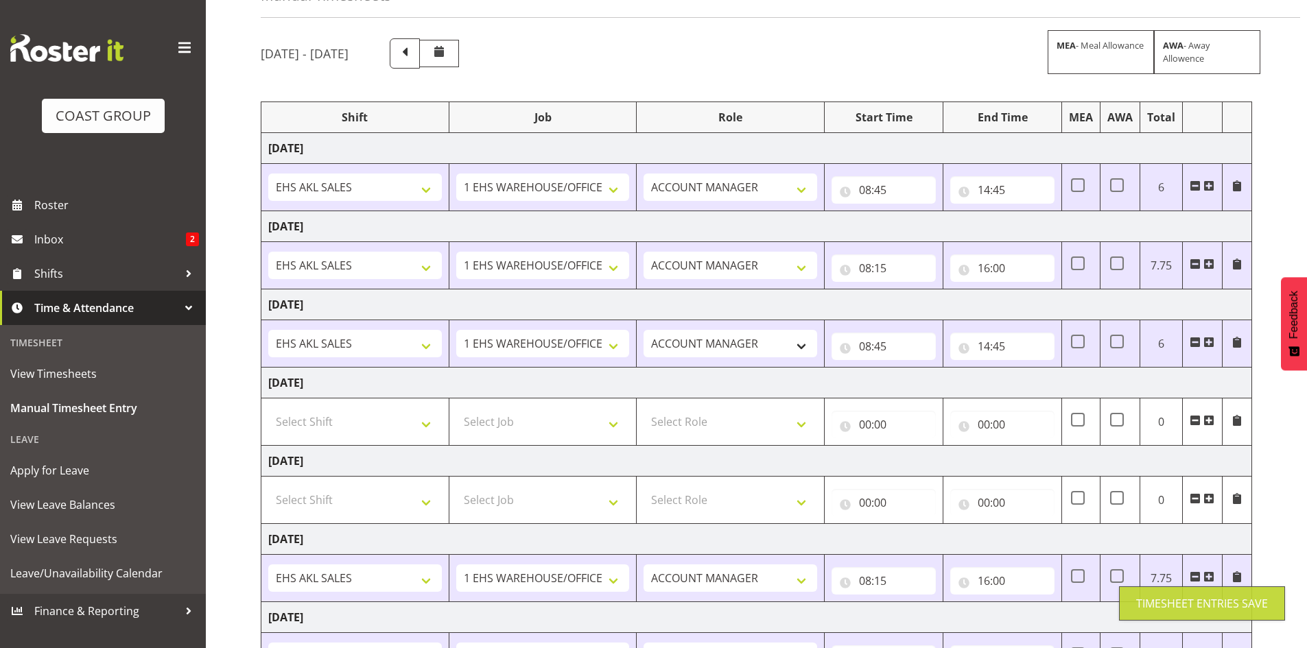
scroll to position [0, 0]
